Goal: Task Accomplishment & Management: Manage account settings

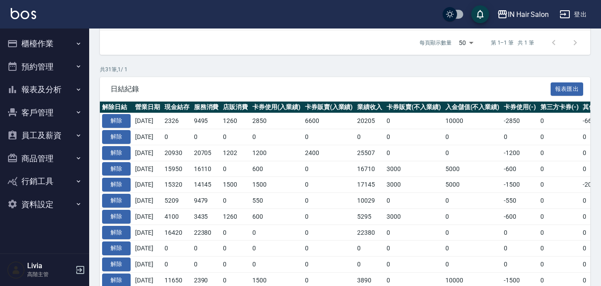
scroll to position [161, 0]
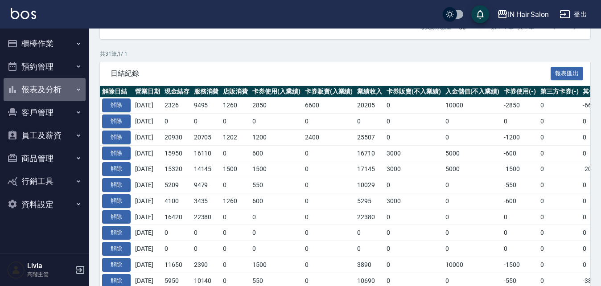
click at [37, 88] on button "報表及分析" at bounding box center [45, 89] width 82 height 23
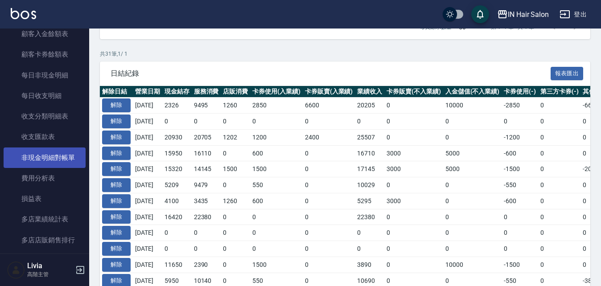
scroll to position [714, 0]
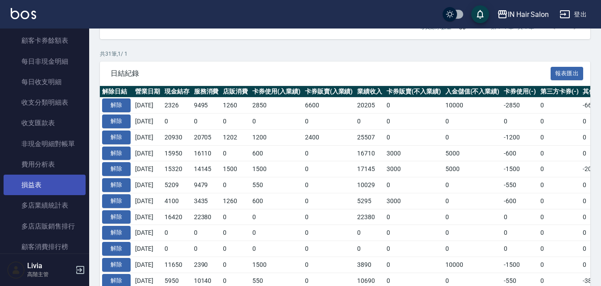
click at [32, 182] on link "損益表" at bounding box center [45, 185] width 82 height 21
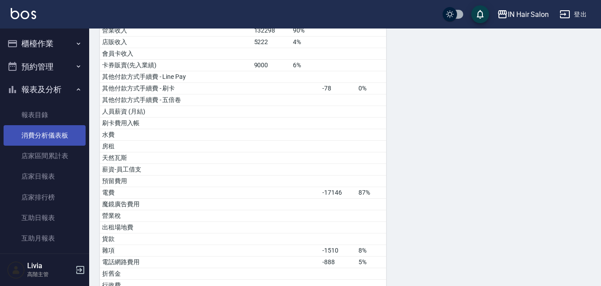
scroll to position [32, 0]
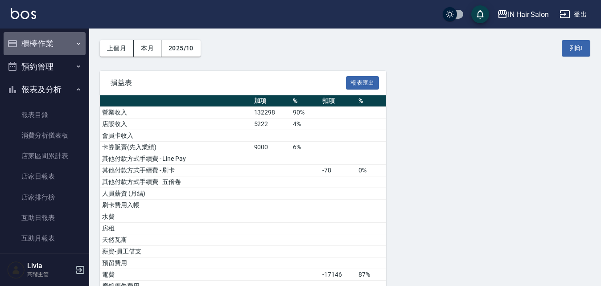
click at [45, 46] on button "櫃檯作業" at bounding box center [45, 43] width 82 height 23
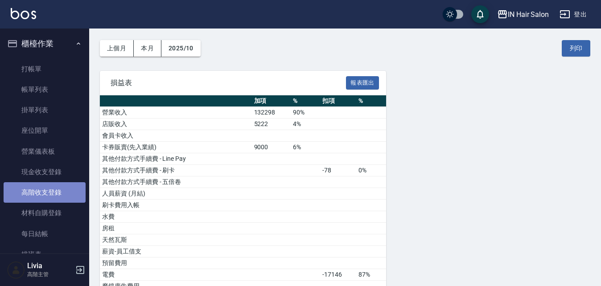
click at [58, 190] on link "高階收支登錄" at bounding box center [45, 192] width 82 height 21
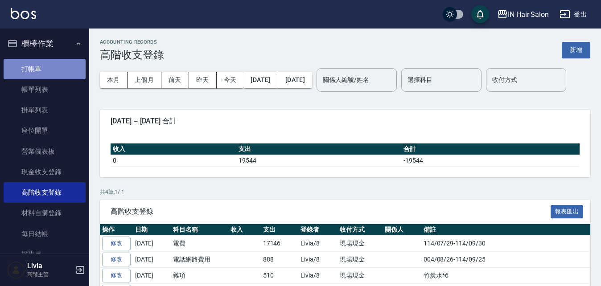
drag, startPoint x: 51, startPoint y: 70, endPoint x: 56, endPoint y: 69, distance: 4.9
click at [51, 69] on link "打帳單" at bounding box center [45, 69] width 82 height 21
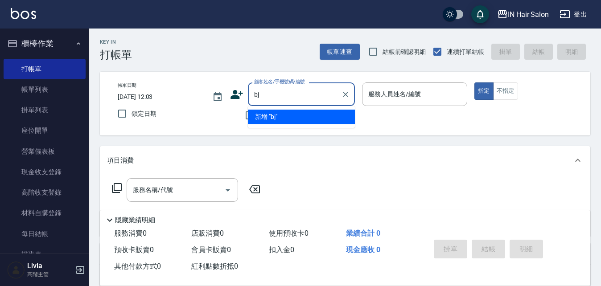
type input "b"
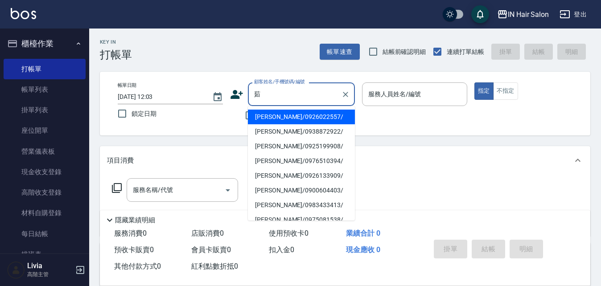
click at [273, 118] on li "[PERSON_NAME]/0926022557/" at bounding box center [301, 117] width 107 height 15
type input "[PERSON_NAME]/0926022557/"
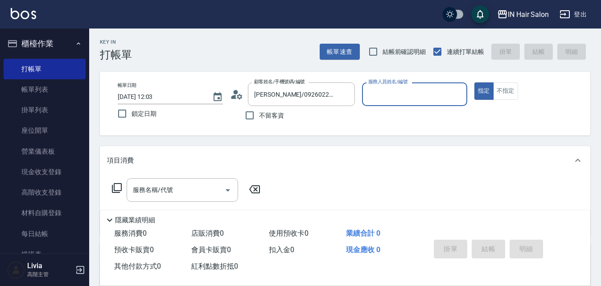
type input "8號店長Livia-8"
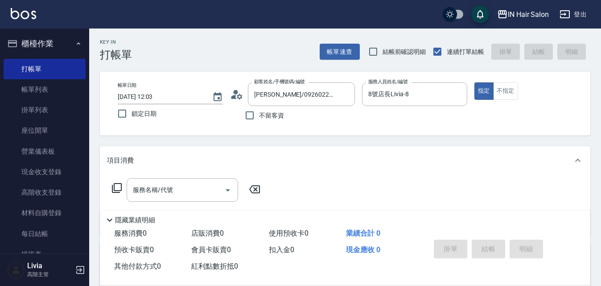
click at [119, 185] on icon at bounding box center [117, 188] width 11 height 11
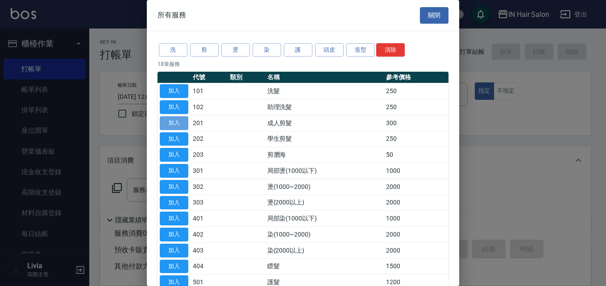
drag, startPoint x: 182, startPoint y: 119, endPoint x: 194, endPoint y: 156, distance: 38.9
click at [183, 119] on button "加入" at bounding box center [174, 123] width 29 height 14
type input "成人剪髮(201)"
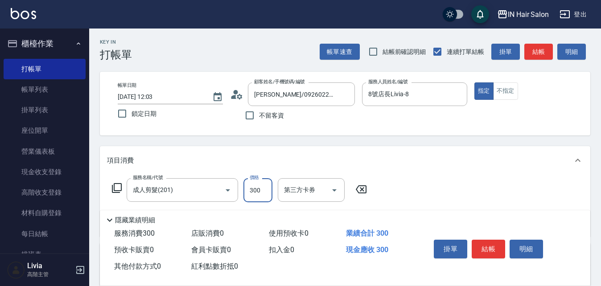
click at [264, 182] on input "300" at bounding box center [258, 190] width 29 height 24
type input "400"
click at [454, 186] on div "服務名稱/代號 成人剪髮(201) 服務名稱/代號 價格 400 價格 第三方卡券 第三方卡券" at bounding box center [345, 206] width 491 height 62
drag, startPoint x: 485, startPoint y: 245, endPoint x: 482, endPoint y: 241, distance: 5.4
click at [486, 245] on button "結帳" at bounding box center [488, 249] width 33 height 19
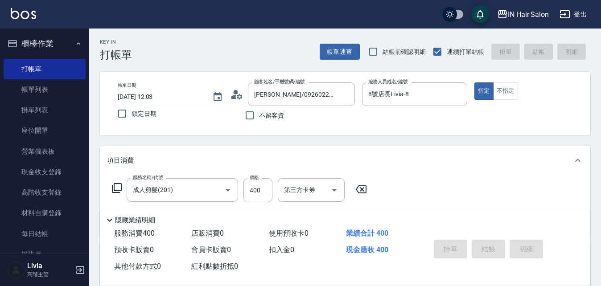
type input "[DATE] 12:04"
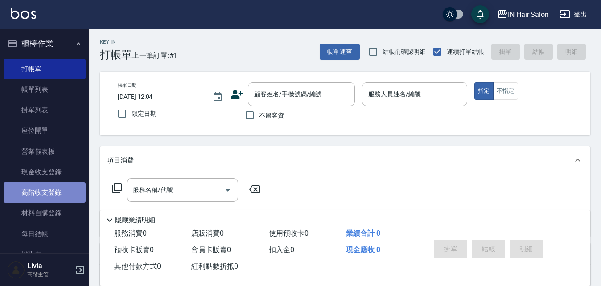
click at [50, 193] on link "高階收支登錄" at bounding box center [45, 192] width 82 height 21
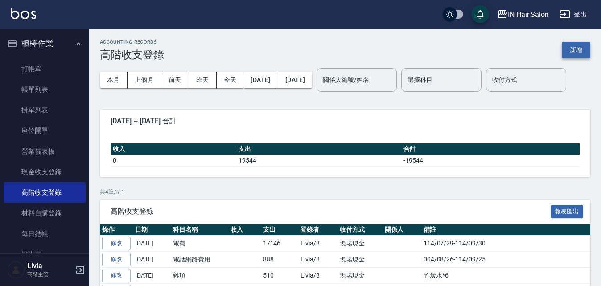
click at [580, 49] on button "新增" at bounding box center [576, 50] width 29 height 17
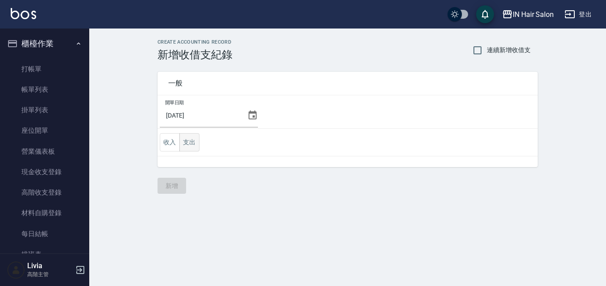
click at [190, 142] on button "支出" at bounding box center [189, 142] width 20 height 18
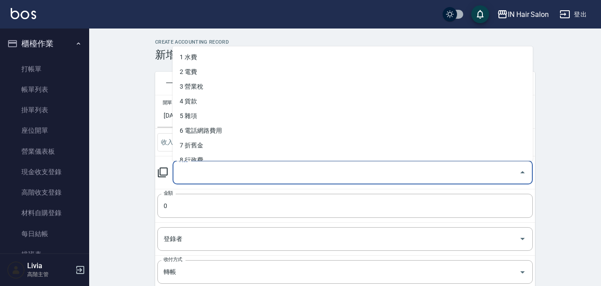
click at [189, 175] on input "科目" at bounding box center [346, 173] width 339 height 16
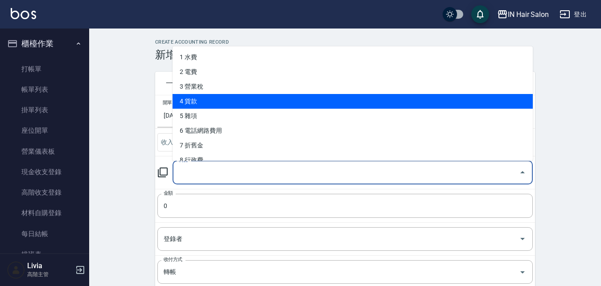
click at [202, 102] on li "4 貨款" at bounding box center [353, 101] width 360 height 15
type input "4 貨款"
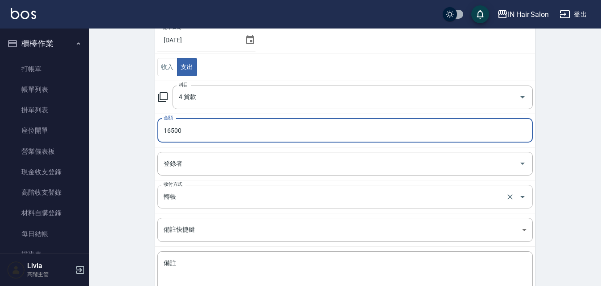
scroll to position [89, 0]
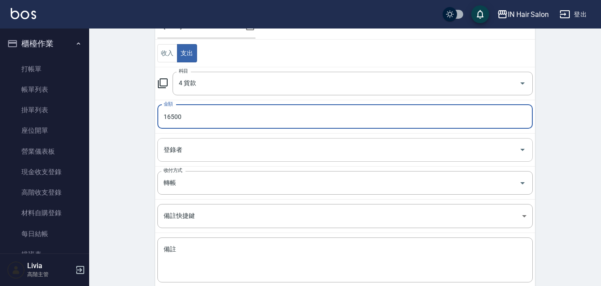
type input "16500"
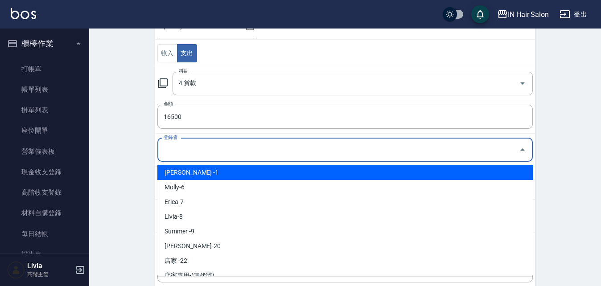
click at [182, 150] on input "登錄者" at bounding box center [338, 150] width 354 height 16
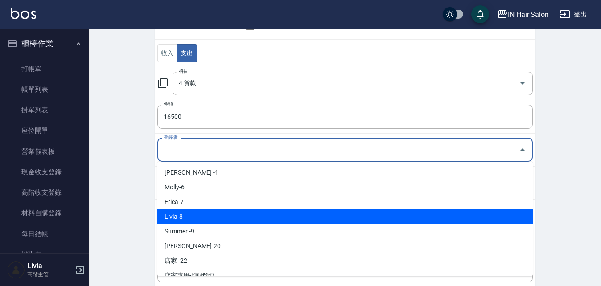
click at [182, 218] on li "Livia-8" at bounding box center [345, 217] width 376 height 15
type input "Livia-8"
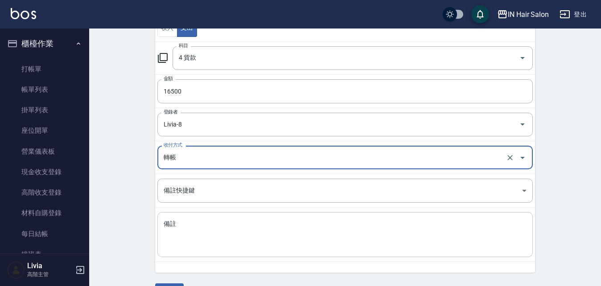
scroll to position [139, 0]
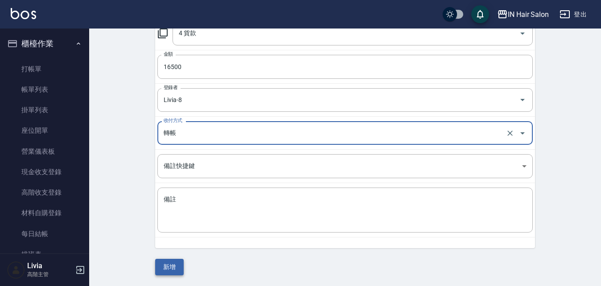
click at [167, 267] on button "新增" at bounding box center [169, 267] width 29 height 17
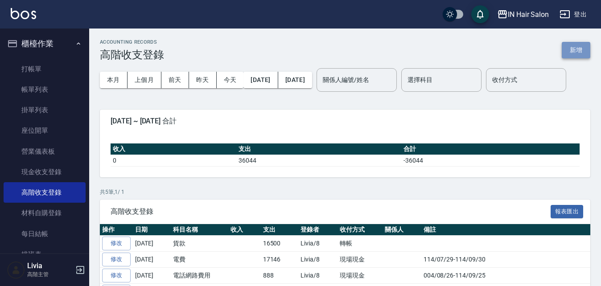
click at [578, 50] on button "新增" at bounding box center [576, 50] width 29 height 17
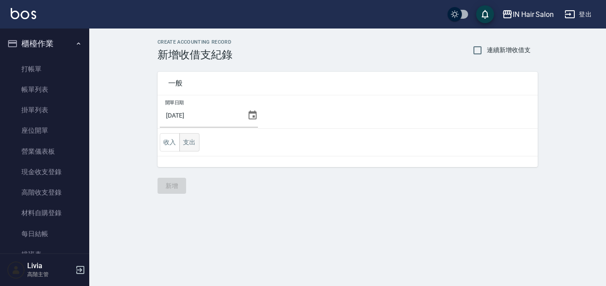
click at [194, 143] on button "支出" at bounding box center [189, 142] width 20 height 18
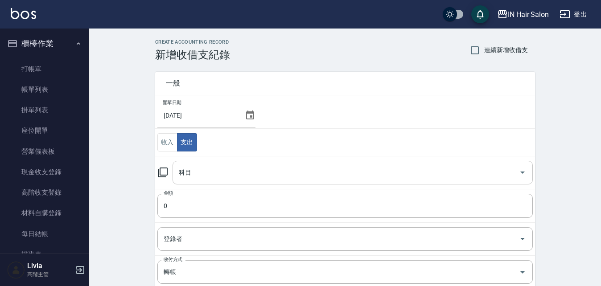
click at [200, 178] on input "科目" at bounding box center [346, 173] width 339 height 16
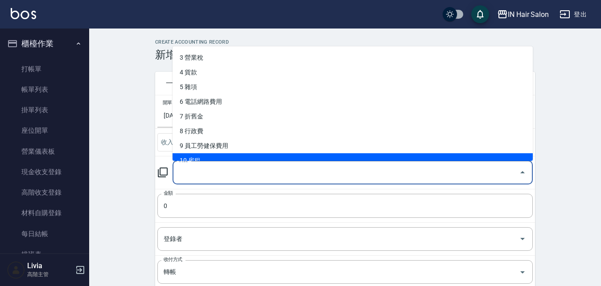
scroll to position [45, 0]
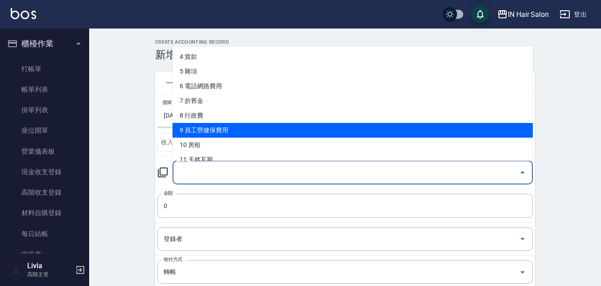
click at [231, 132] on li "9 員工勞健保費用" at bounding box center [353, 130] width 360 height 15
type input "9 員工勞健保費用"
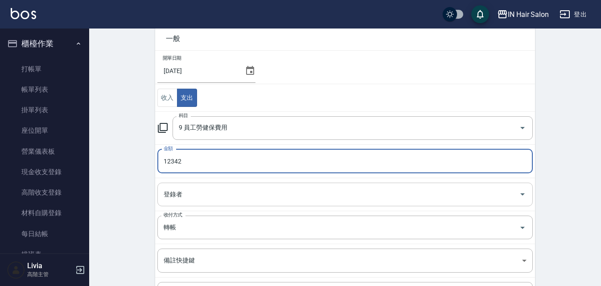
type input "12342"
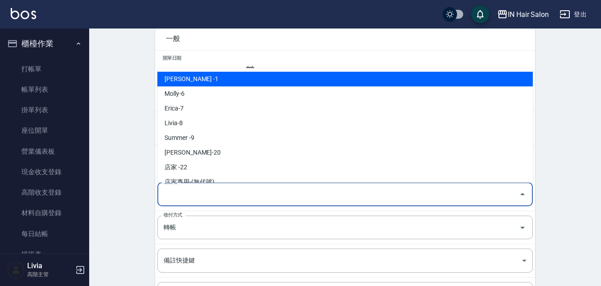
click at [195, 198] on input "登錄者" at bounding box center [338, 195] width 354 height 16
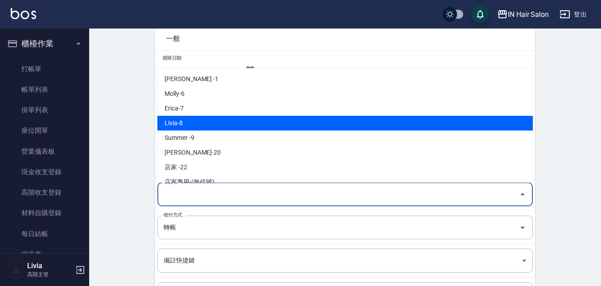
click at [199, 126] on li "Livia-8" at bounding box center [345, 123] width 376 height 15
type input "Livia-8"
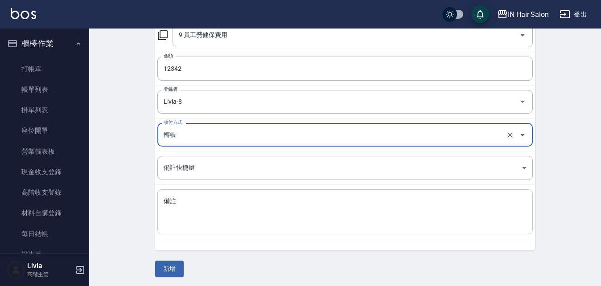
scroll to position [139, 0]
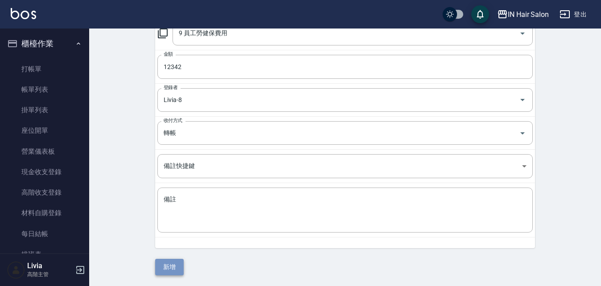
click at [174, 264] on button "新增" at bounding box center [169, 267] width 29 height 17
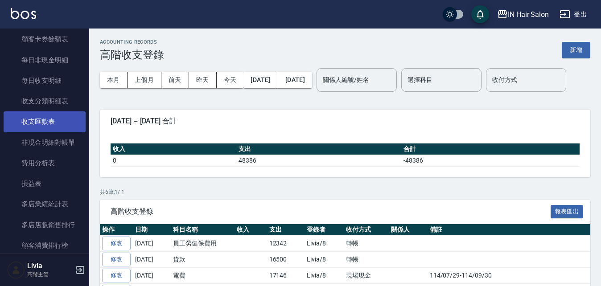
scroll to position [981, 0]
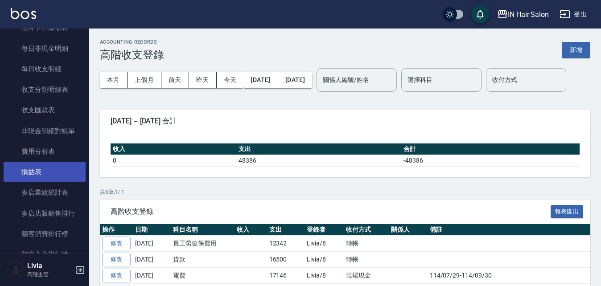
click at [42, 175] on link "損益表" at bounding box center [45, 172] width 82 height 21
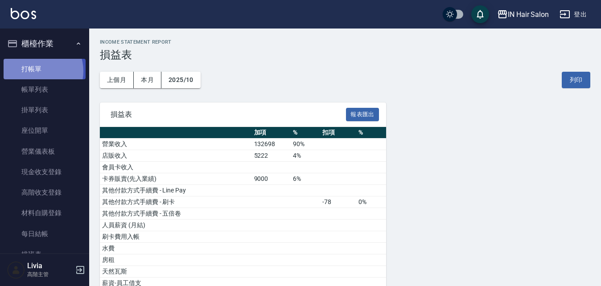
click at [37, 71] on link "打帳單" at bounding box center [45, 69] width 82 height 21
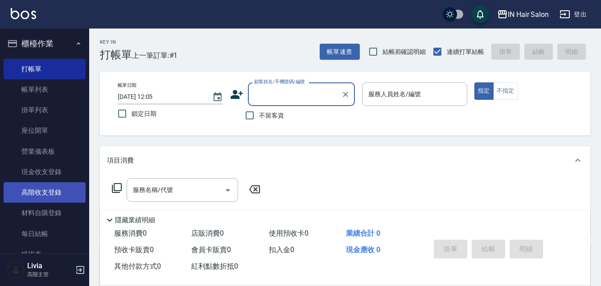
click at [63, 198] on link "高階收支登錄" at bounding box center [45, 192] width 82 height 21
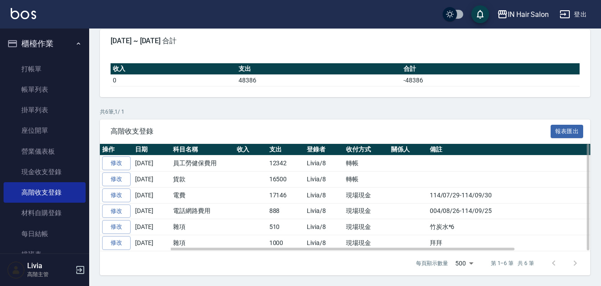
scroll to position [108, 0]
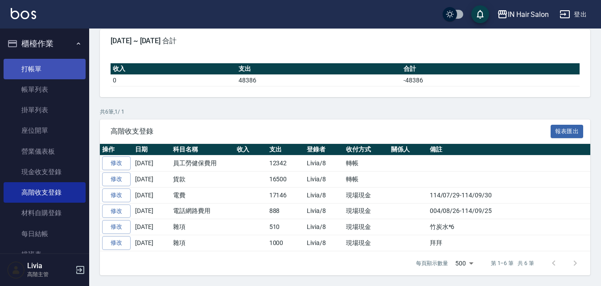
click at [37, 68] on link "打帳單" at bounding box center [45, 69] width 82 height 21
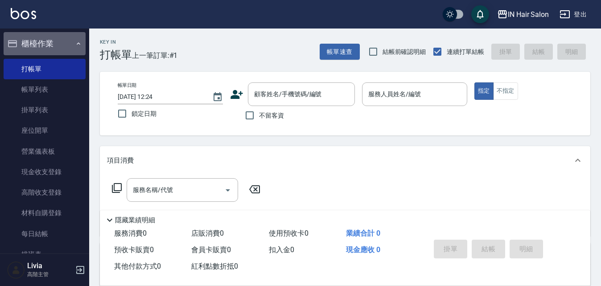
click at [72, 39] on button "櫃檯作業" at bounding box center [45, 43] width 82 height 23
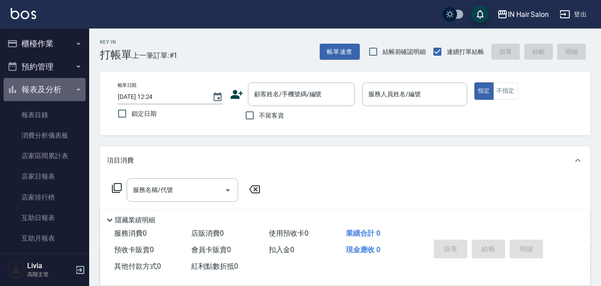
click at [76, 90] on icon "button" at bounding box center [78, 89] width 7 height 7
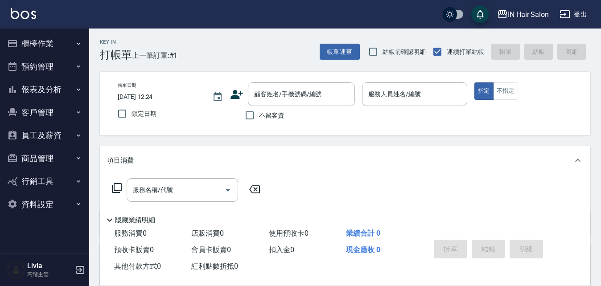
click at [75, 89] on icon "button" at bounding box center [78, 89] width 7 height 7
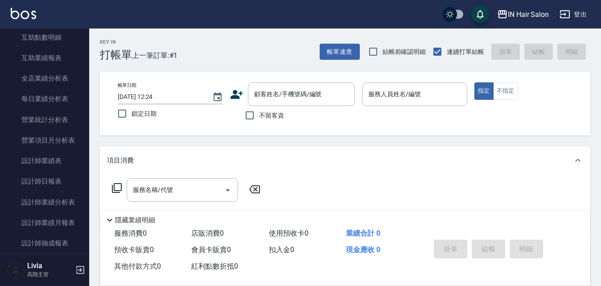
scroll to position [312, 0]
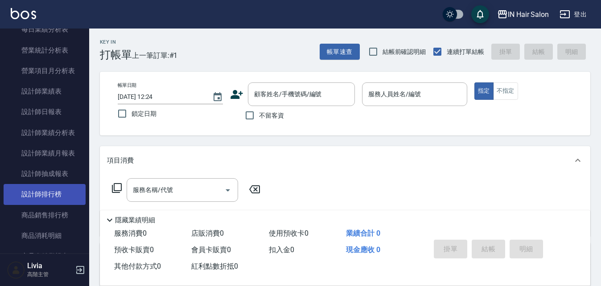
click at [71, 190] on link "設計師排行榜" at bounding box center [45, 194] width 82 height 21
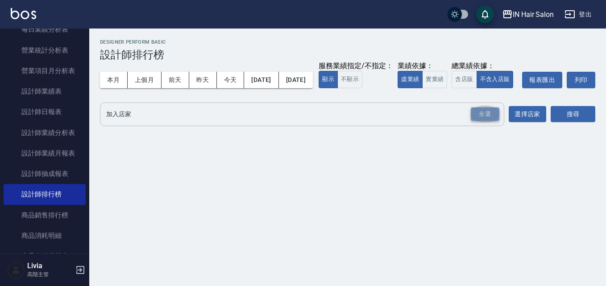
click at [489, 121] on div "全選" at bounding box center [485, 114] width 29 height 14
click at [569, 123] on button "搜尋" at bounding box center [572, 115] width 45 height 17
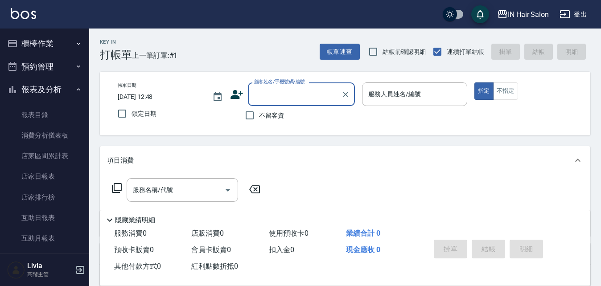
click at [75, 89] on icon "button" at bounding box center [78, 89] width 7 height 7
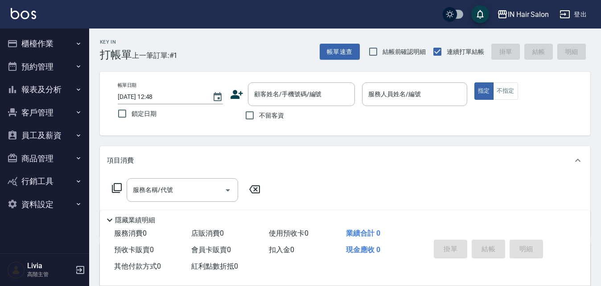
click at [79, 113] on icon "button" at bounding box center [78, 112] width 7 height 7
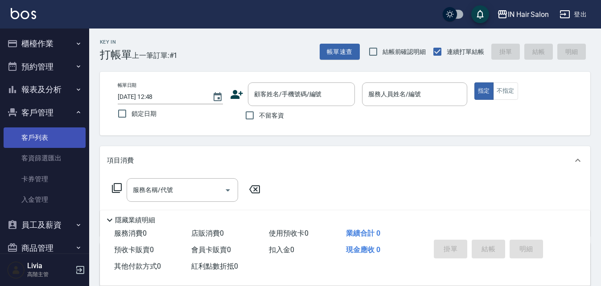
click at [59, 132] on link "客戶列表" at bounding box center [45, 138] width 82 height 21
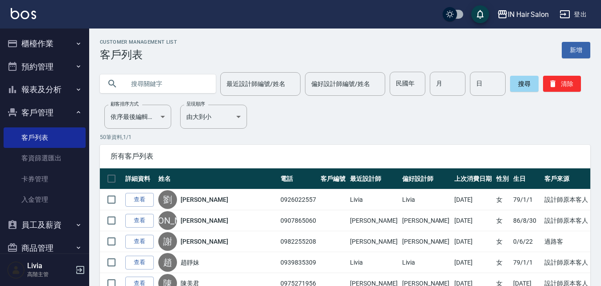
click at [136, 81] on input "text" at bounding box center [167, 84] width 84 height 24
type input "a"
type input "瑪"
click at [523, 85] on button "搜尋" at bounding box center [524, 84] width 29 height 16
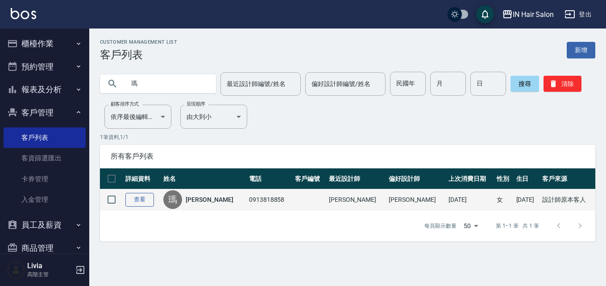
click at [151, 200] on link "查看" at bounding box center [139, 200] width 29 height 14
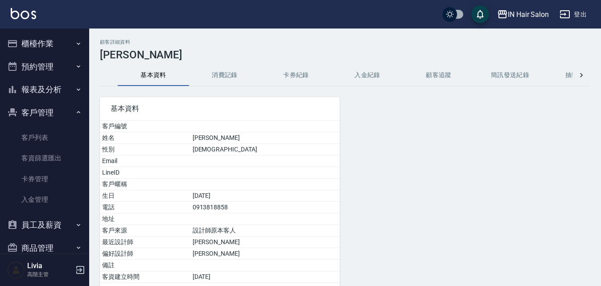
click at [221, 74] on button "消費記錄" at bounding box center [224, 75] width 71 height 21
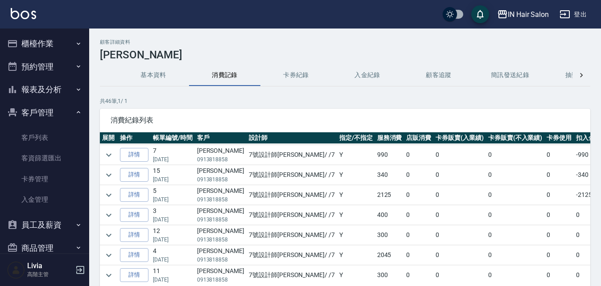
scroll to position [134, 0]
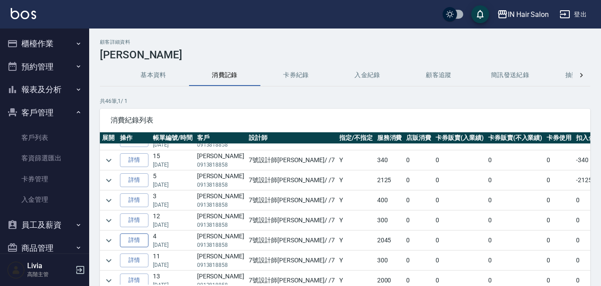
click at [141, 240] on link "詳情" at bounding box center [134, 241] width 29 height 14
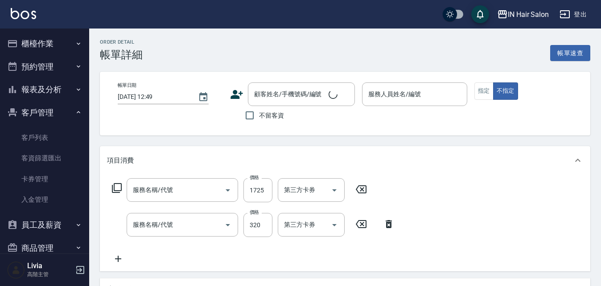
type input "[DATE] 12:48"
type input "7號設計師[PERSON_NAME]-7"
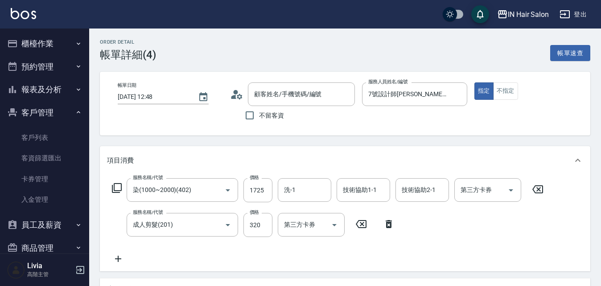
type input "染(1000~2000)(402)"
type input "成人剪髮(201)"
type input "[PERSON_NAME]/0913818858/"
